Goal: Information Seeking & Learning: Learn about a topic

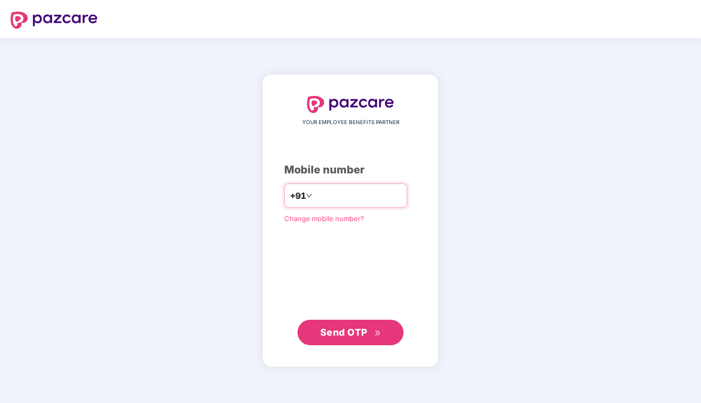
click at [335, 190] on input "number" at bounding box center [357, 195] width 87 height 17
type input "**********"
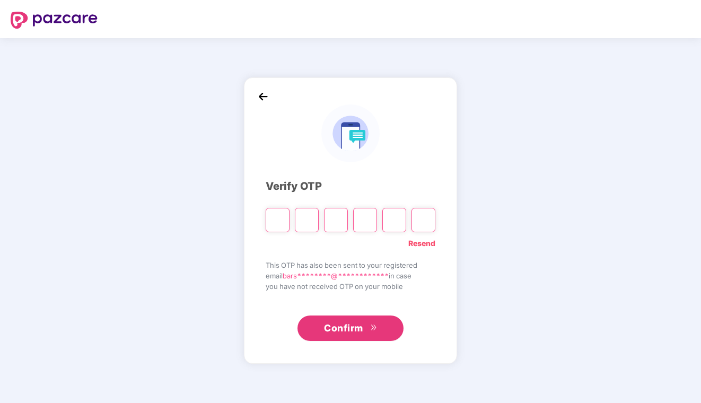
type input "*"
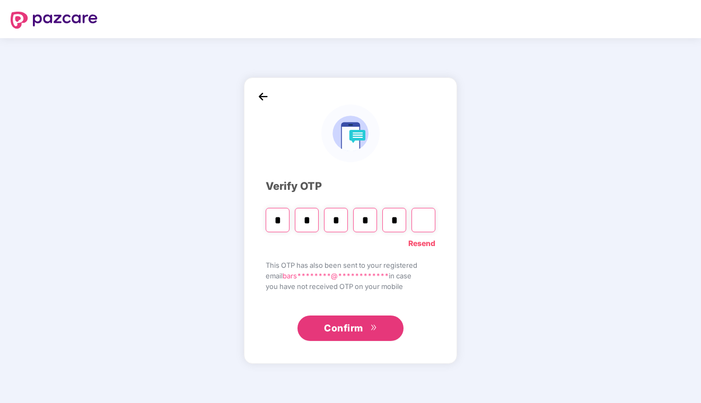
type input "*"
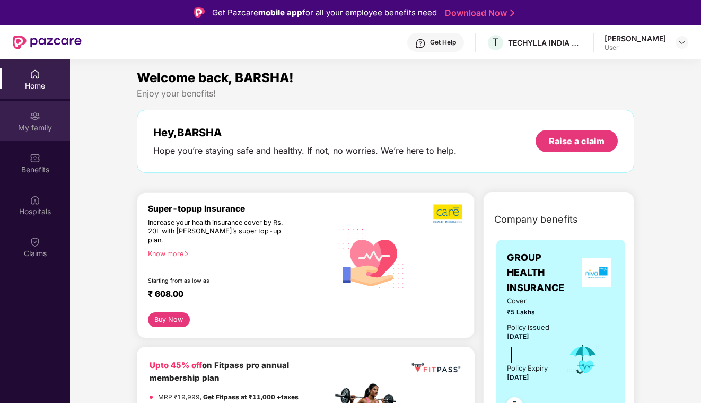
click at [35, 126] on div "My family" at bounding box center [35, 128] width 70 height 11
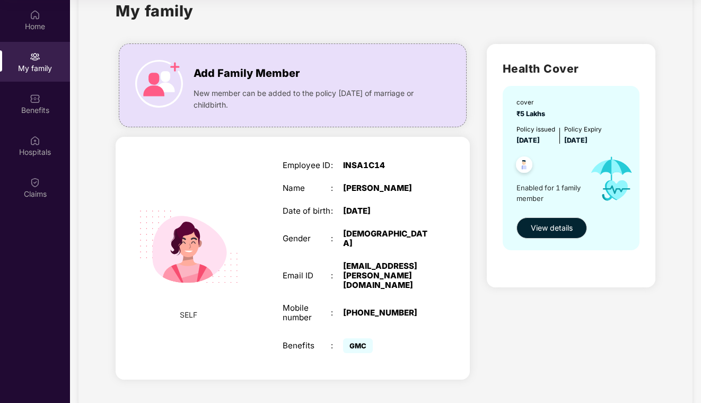
scroll to position [59, 0]
click at [570, 222] on span "View details" at bounding box center [552, 228] width 42 height 12
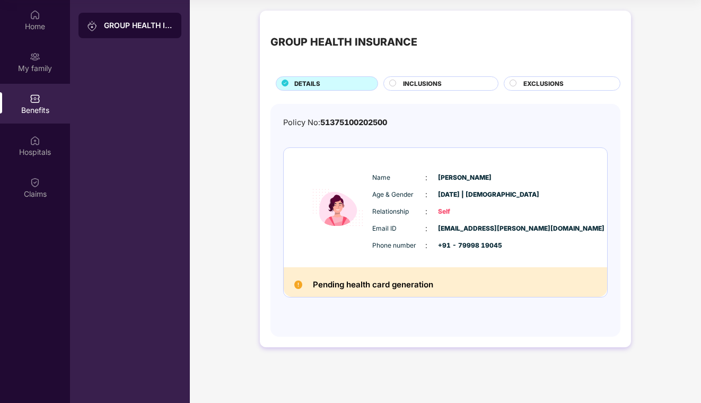
click at [420, 88] on div "INCLUSIONS" at bounding box center [445, 84] width 95 height 11
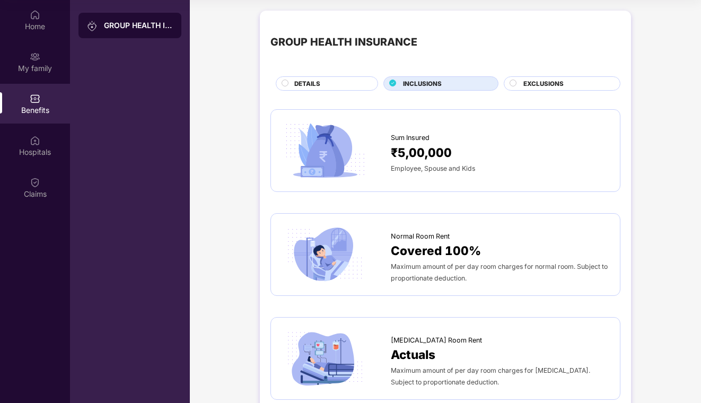
click at [526, 84] on span "EXCLUSIONS" at bounding box center [543, 84] width 40 height 10
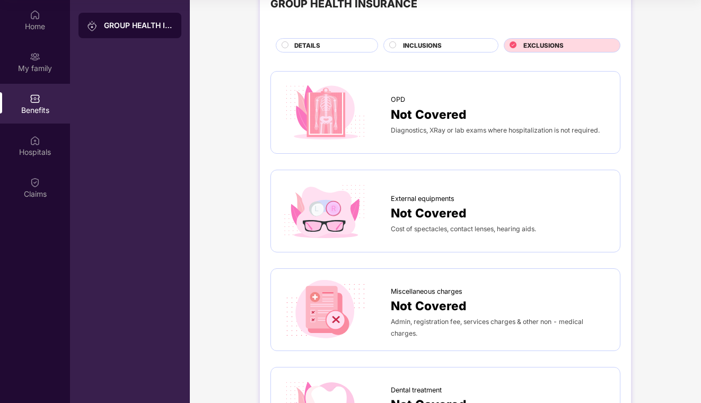
scroll to position [30, 0]
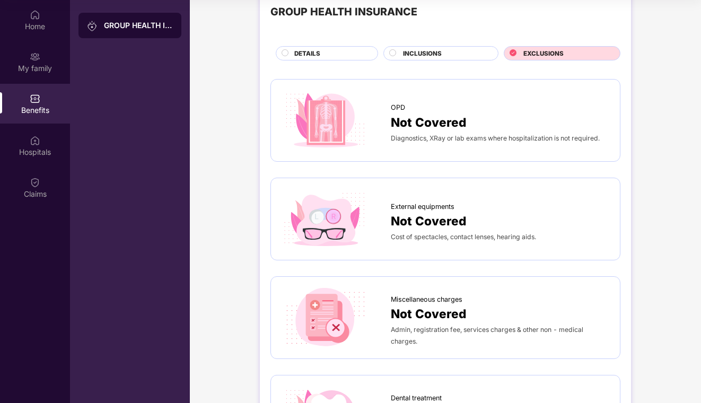
click at [425, 53] on span "INCLUSIONS" at bounding box center [422, 54] width 39 height 10
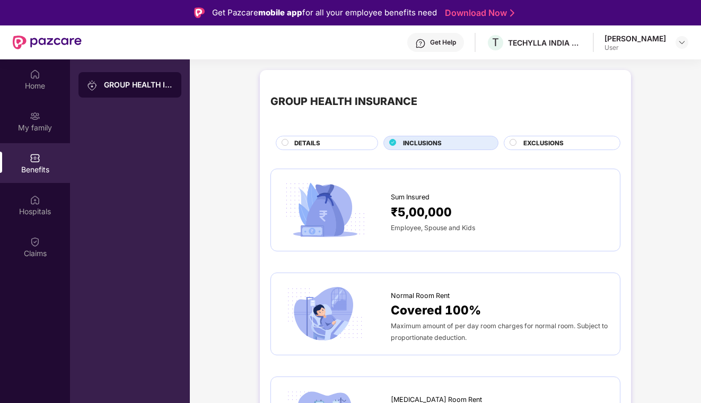
scroll to position [0, 0]
click at [41, 194] on div "Hospitals" at bounding box center [35, 205] width 70 height 40
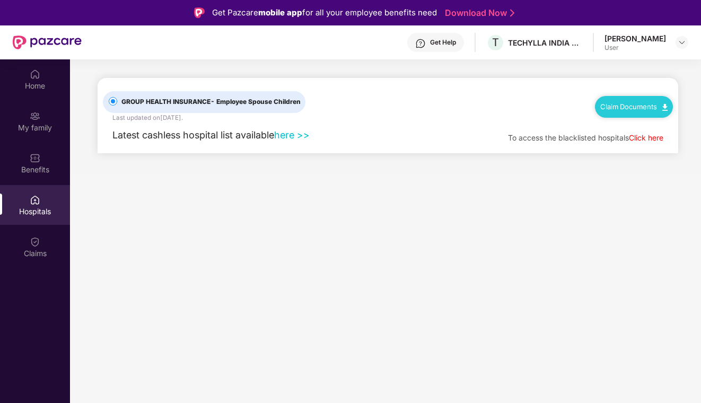
click at [301, 132] on link "here >>" at bounding box center [292, 134] width 36 height 11
click at [38, 89] on div "Home" at bounding box center [35, 86] width 70 height 11
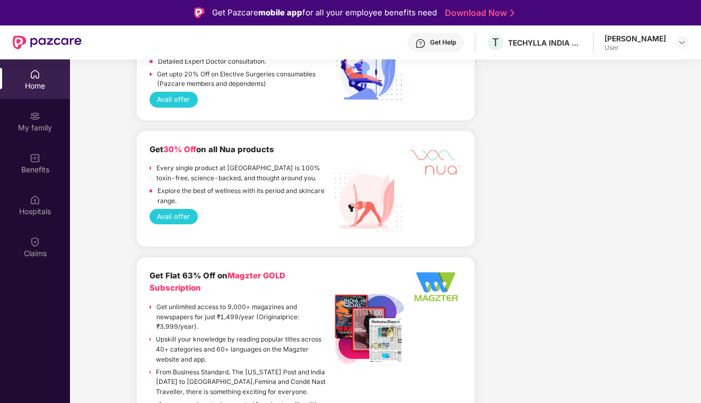
scroll to position [1916, 0]
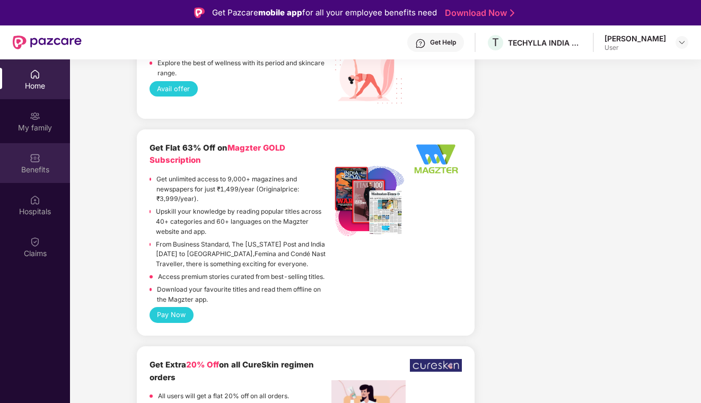
click at [52, 171] on div "Benefits" at bounding box center [35, 169] width 70 height 11
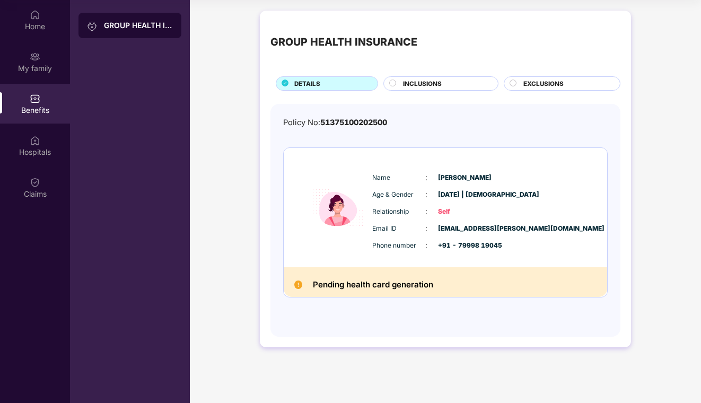
scroll to position [59, 0]
click at [310, 295] on div "Name : [PERSON_NAME] Age & Gender : [DATE] | [DEMOGRAPHIC_DATA] Relationship : …" at bounding box center [445, 222] width 325 height 150
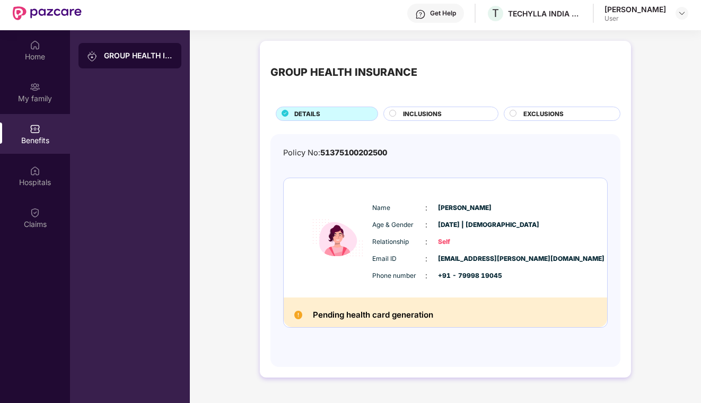
scroll to position [30, 0]
click at [432, 109] on span "INCLUSIONS" at bounding box center [422, 114] width 39 height 10
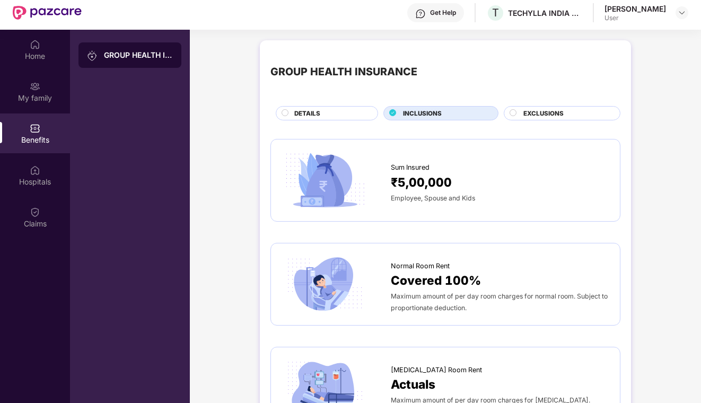
click at [341, 110] on div "DETAILS" at bounding box center [330, 114] width 83 height 11
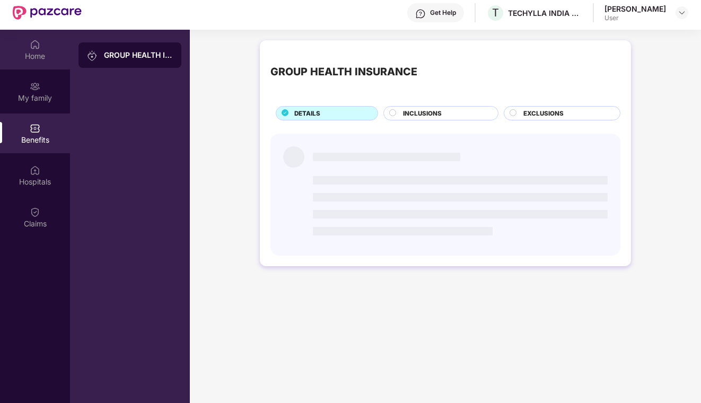
click at [34, 53] on div "Home" at bounding box center [35, 56] width 70 height 11
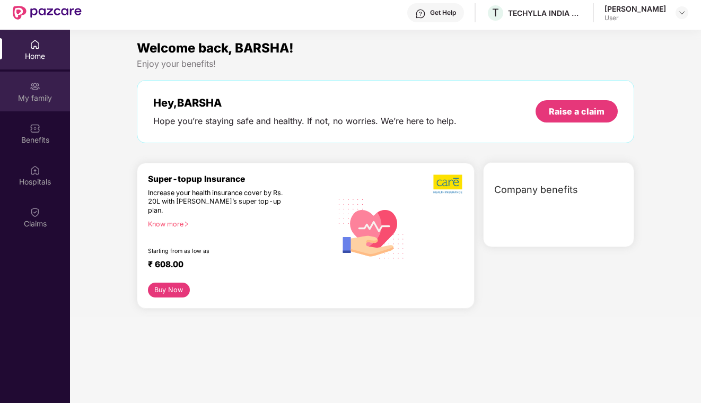
click at [39, 85] on img at bounding box center [35, 86] width 11 height 11
